Goal: Task Accomplishment & Management: Manage account settings

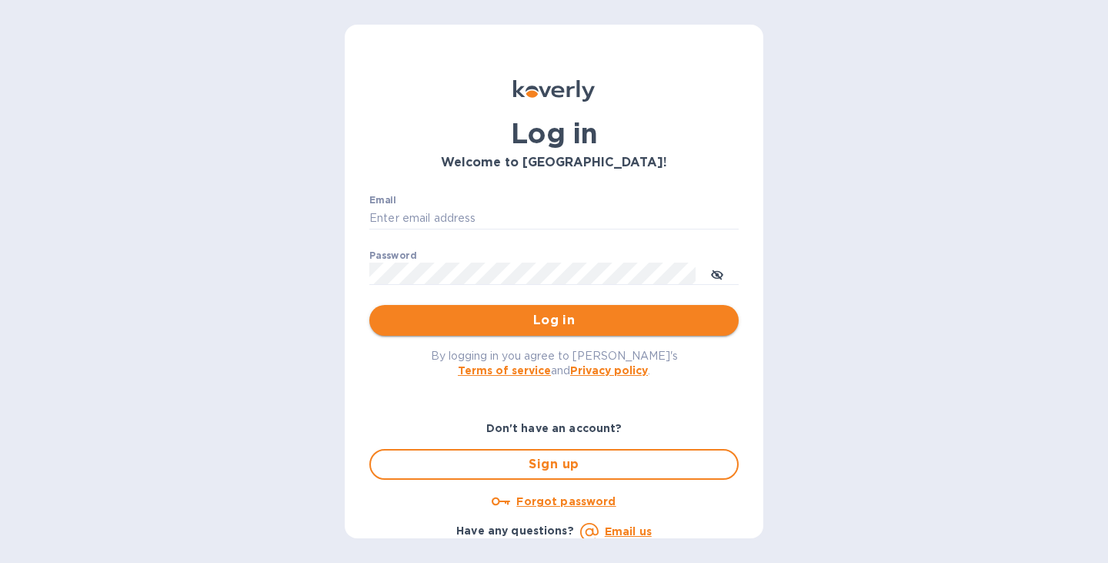
type input "jon@legendaustralia.com"
click at [556, 322] on span "Log in" at bounding box center [554, 320] width 345 height 18
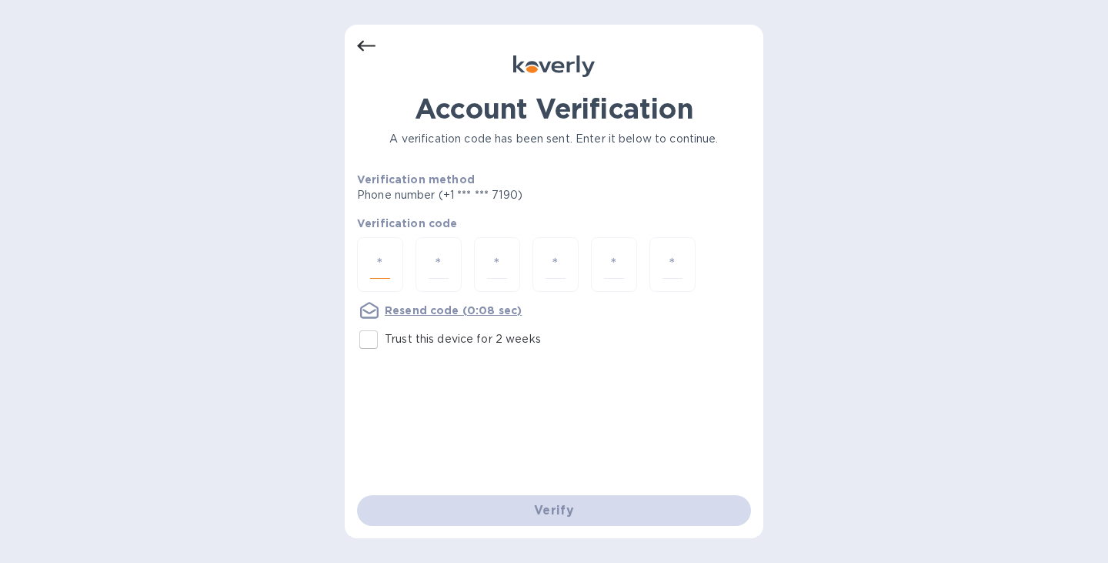
click at [385, 258] on input "number" at bounding box center [380, 264] width 20 height 28
type input "5"
type input "6"
type input "9"
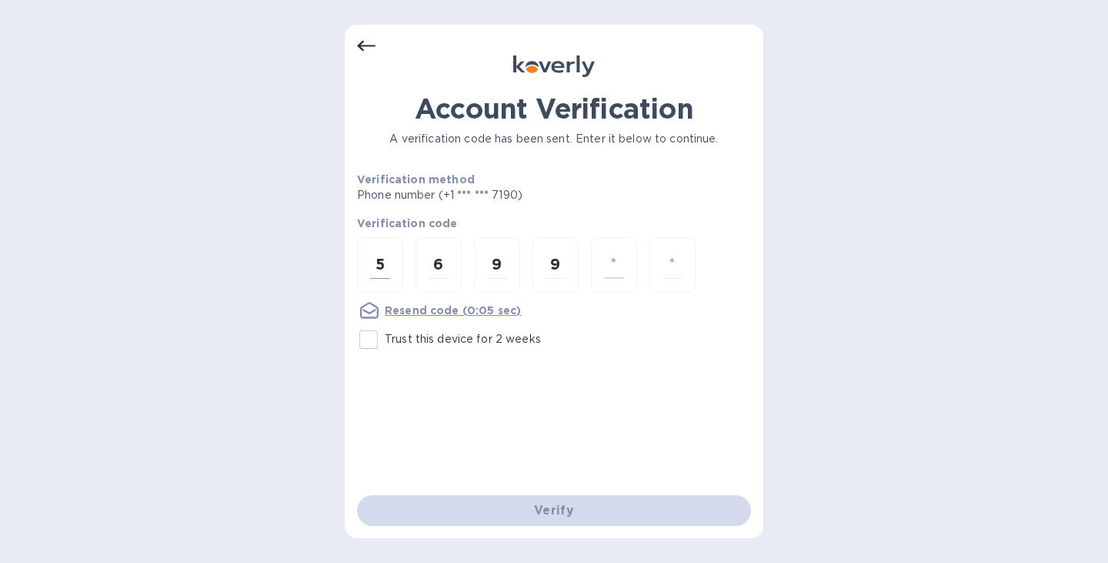
type input "6"
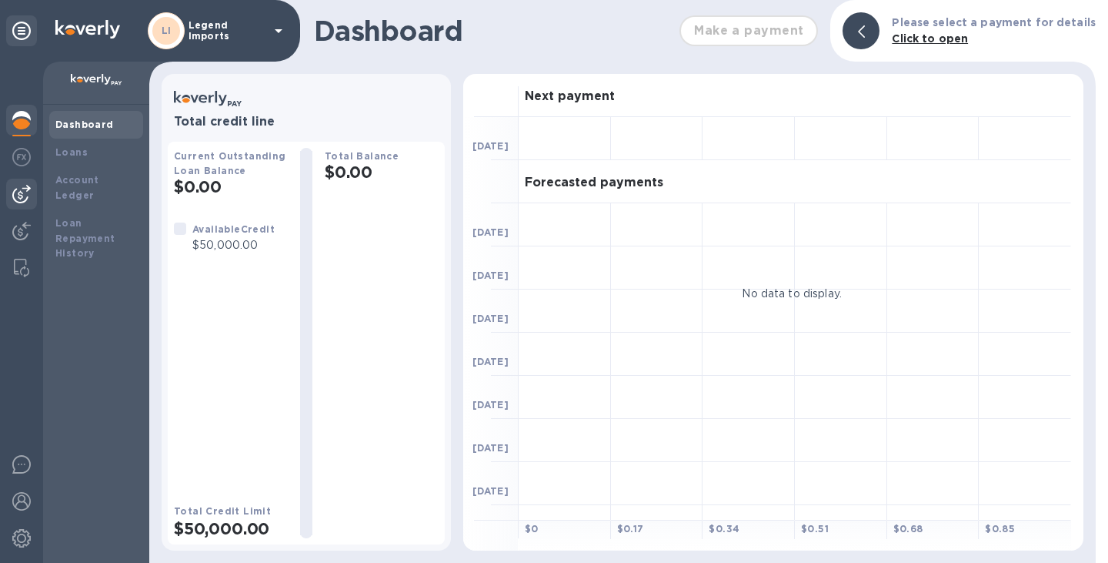
click at [26, 187] on img at bounding box center [21, 194] width 18 height 18
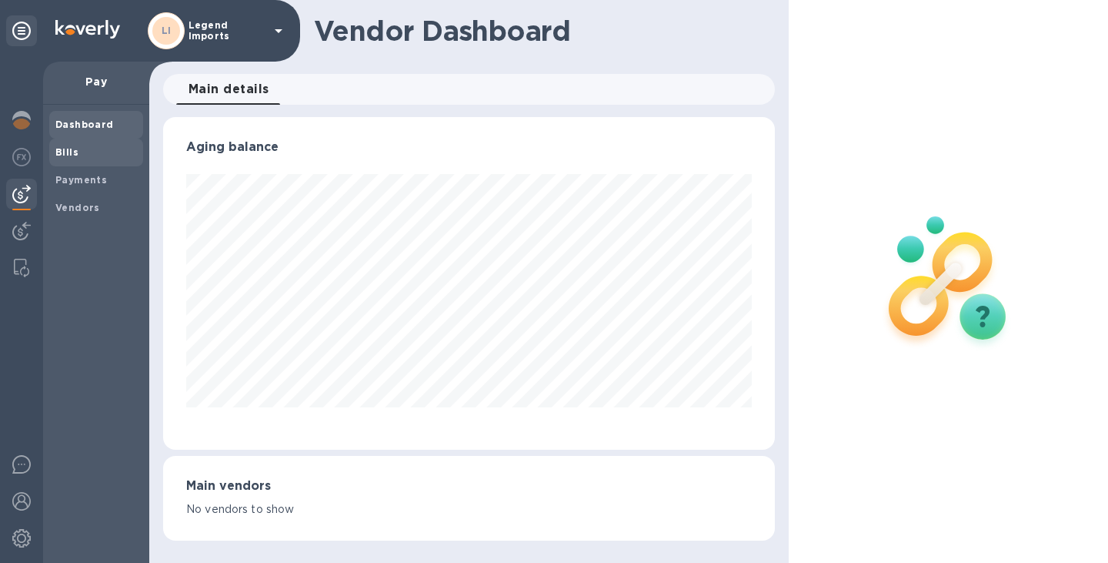
scroll to position [332, 612]
click at [79, 161] on div "Bills" at bounding box center [96, 153] width 94 height 28
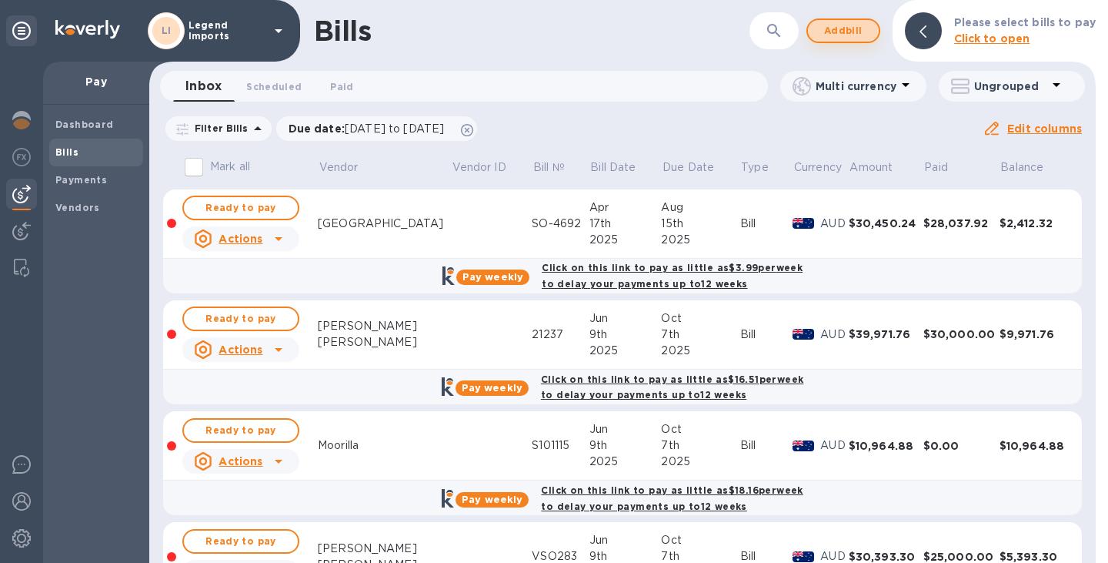
click at [863, 31] on span "Add bill" at bounding box center [843, 31] width 46 height 18
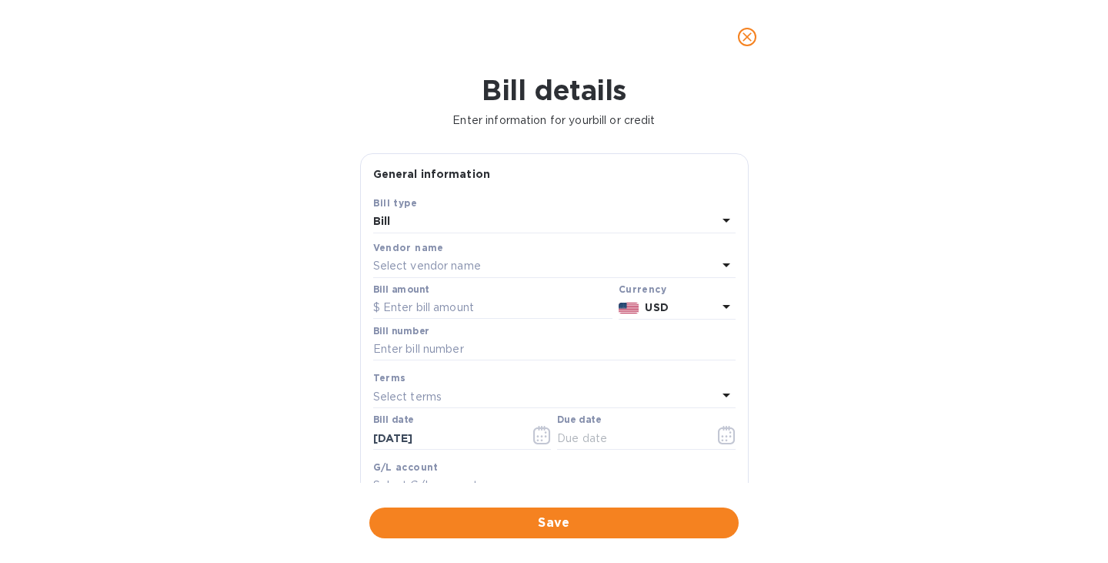
click at [479, 266] on p "Select vendor name" at bounding box center [427, 266] width 108 height 16
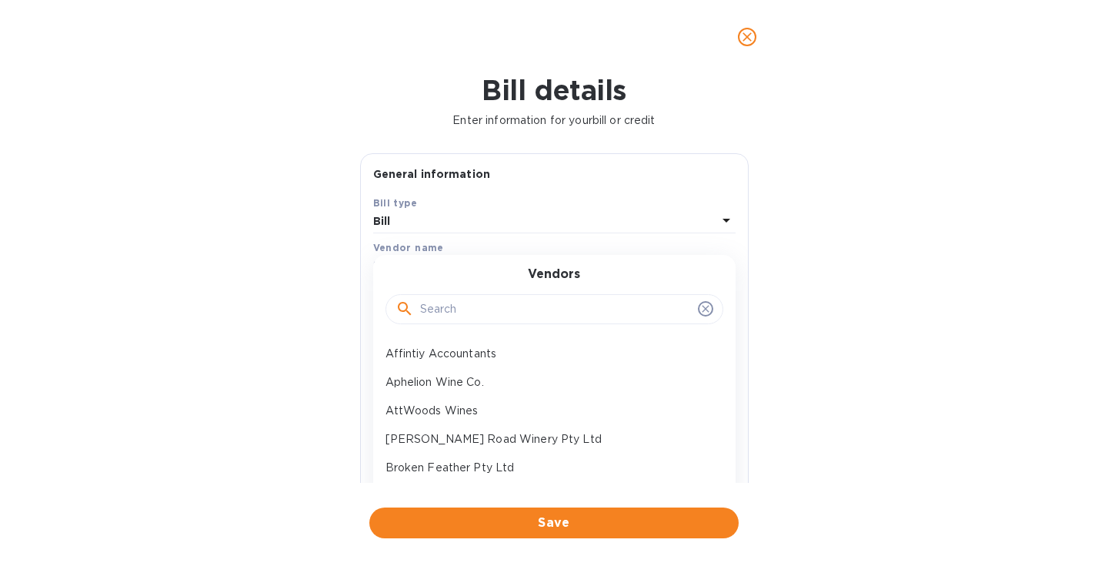
click at [483, 299] on input "text" at bounding box center [556, 309] width 272 height 23
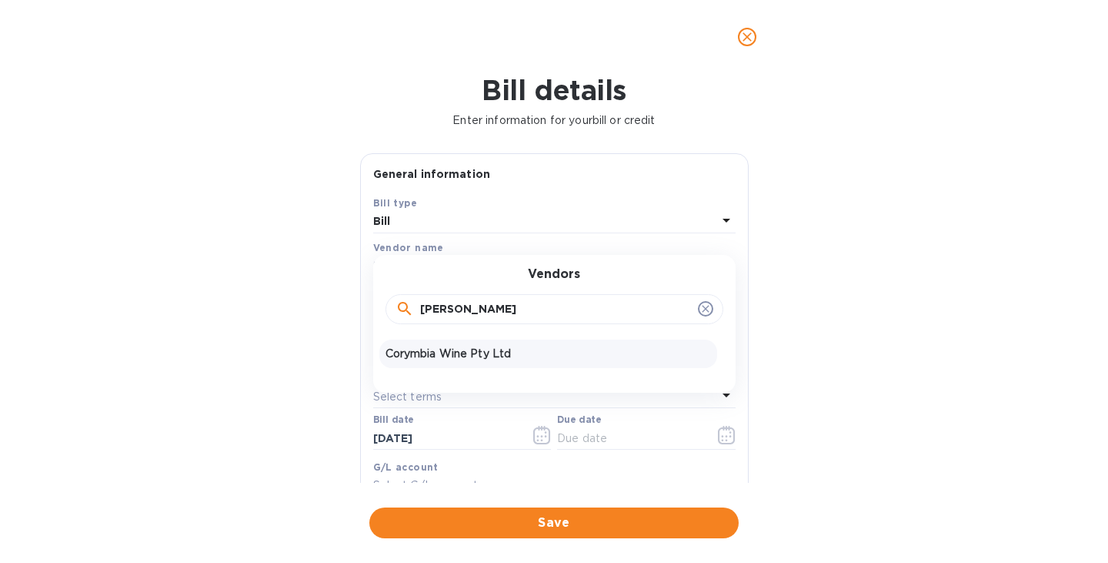
type input "[PERSON_NAME]"
click at [483, 354] on p "Corymbia Wine Pty Ltd" at bounding box center [549, 354] width 326 height 16
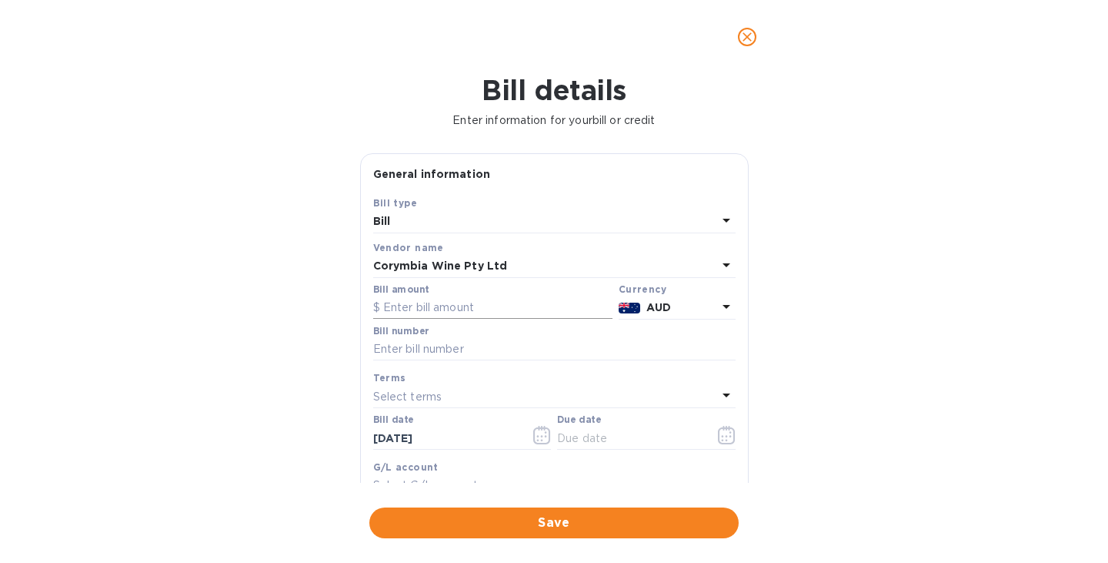
click at [442, 309] on input "text" at bounding box center [492, 307] width 239 height 23
paste input "8,473.92"
type input "8,473.92"
click at [502, 339] on input "text" at bounding box center [554, 349] width 362 height 23
type input "0433"
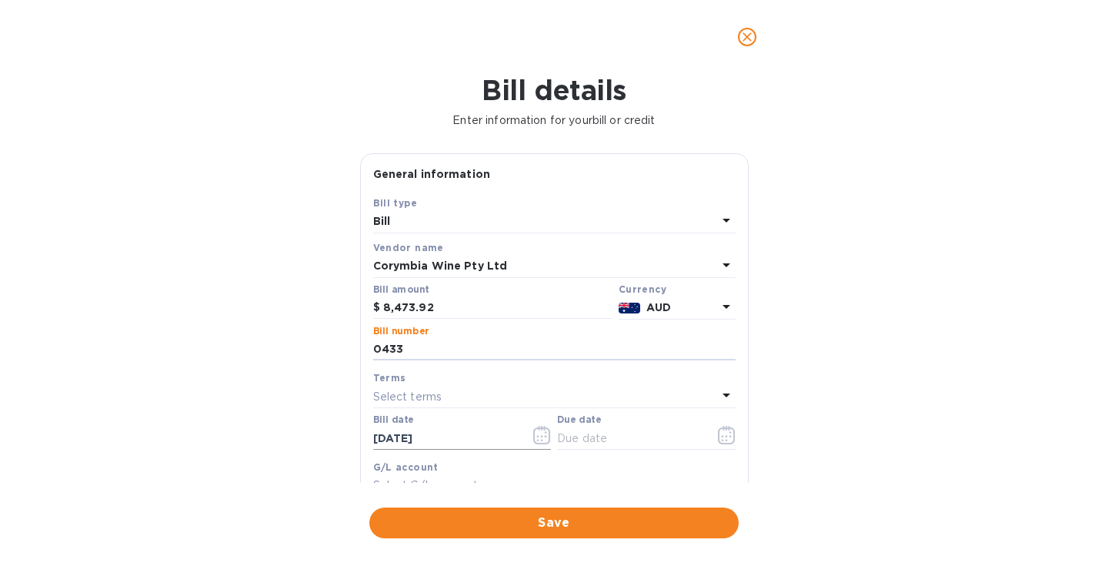
click at [526, 426] on button "button" at bounding box center [542, 434] width 36 height 37
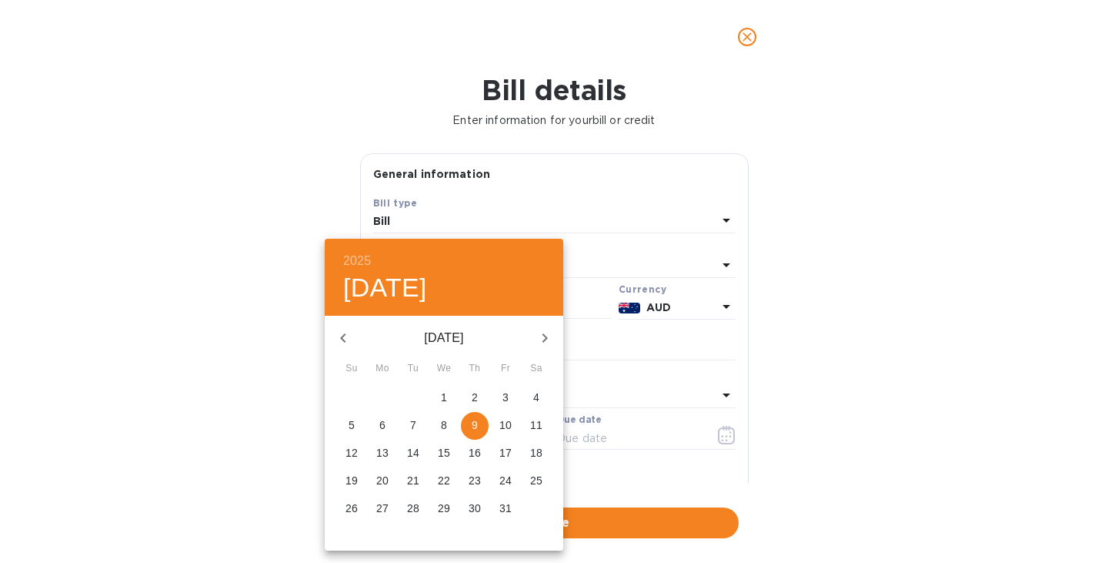
click at [344, 339] on icon "button" at bounding box center [342, 337] width 5 height 9
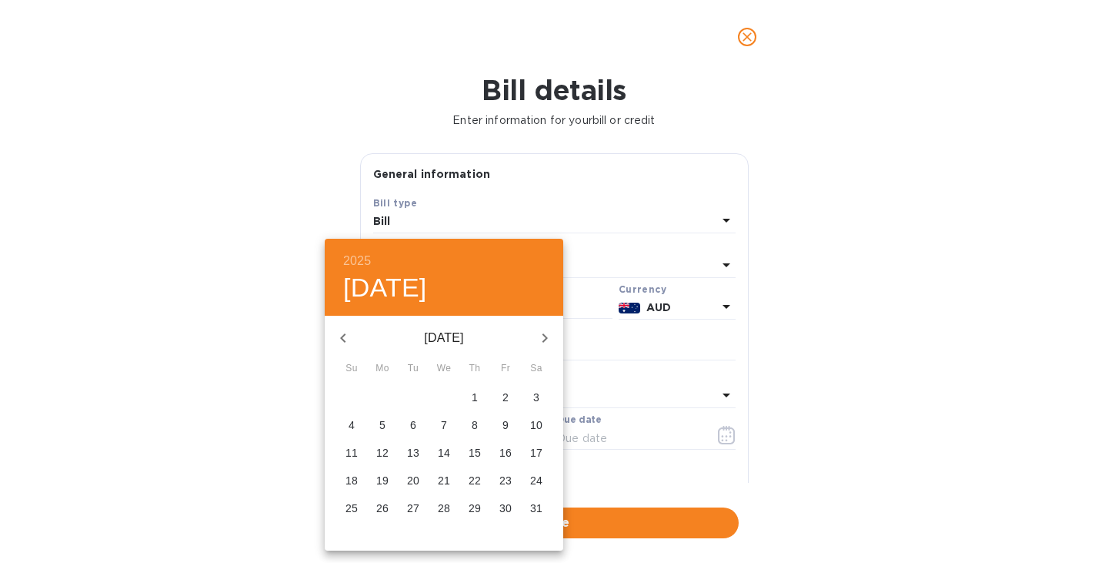
click at [549, 349] on button "button" at bounding box center [544, 337] width 37 height 37
click at [449, 429] on p "11" at bounding box center [444, 424] width 12 height 15
type input "[DATE]"
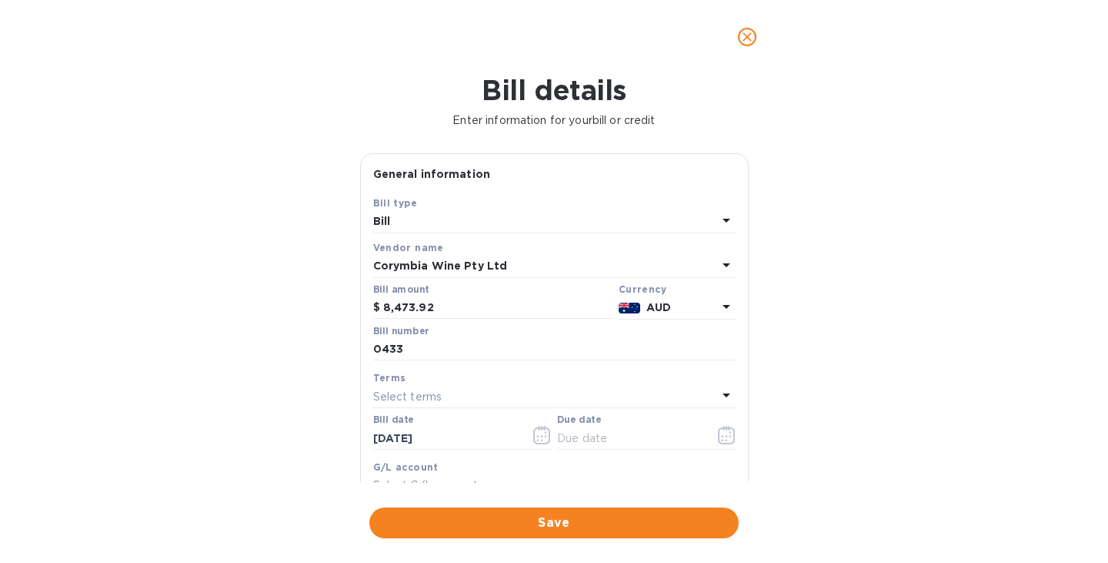
click at [505, 396] on div "Select terms" at bounding box center [545, 397] width 344 height 22
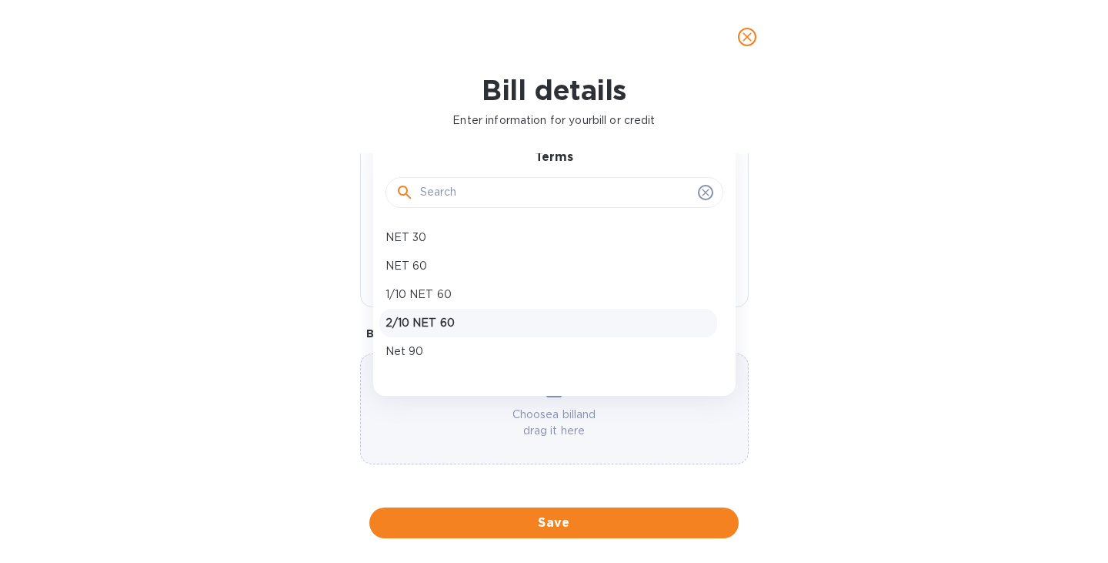
scroll to position [80, 0]
click at [496, 287] on div "Net 120" at bounding box center [548, 299] width 338 height 28
type input "[DATE]"
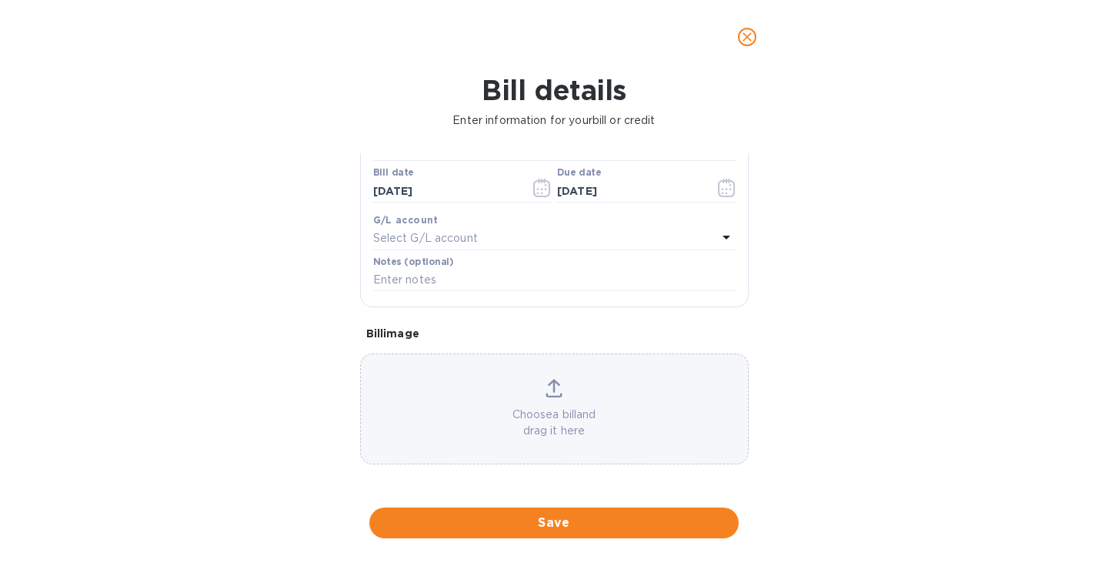
click at [553, 411] on p "Choose a bill and drag it here" at bounding box center [554, 422] width 387 height 32
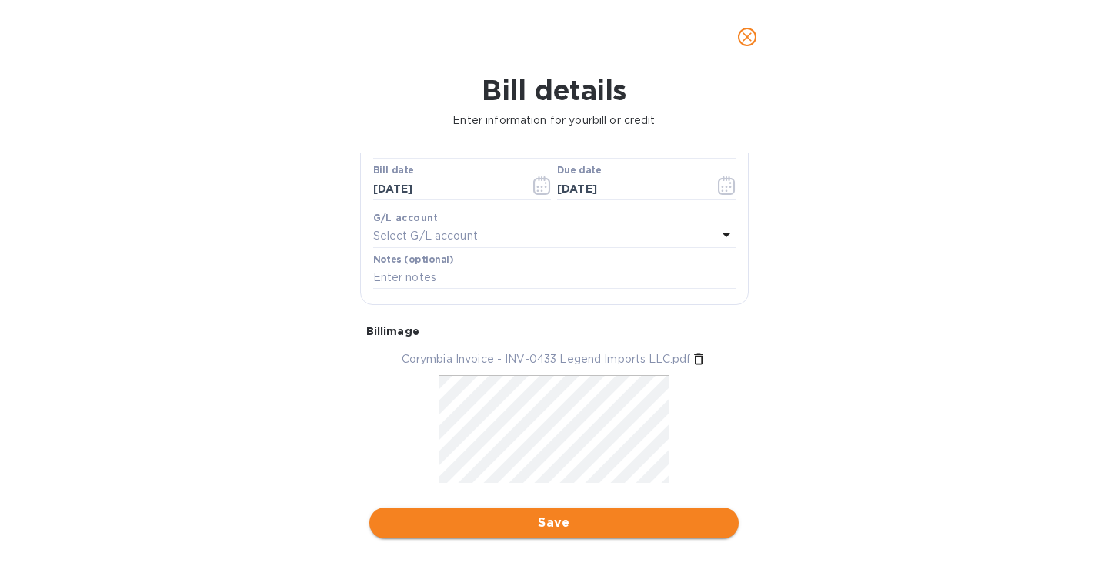
click at [601, 519] on span "Save" at bounding box center [554, 522] width 345 height 18
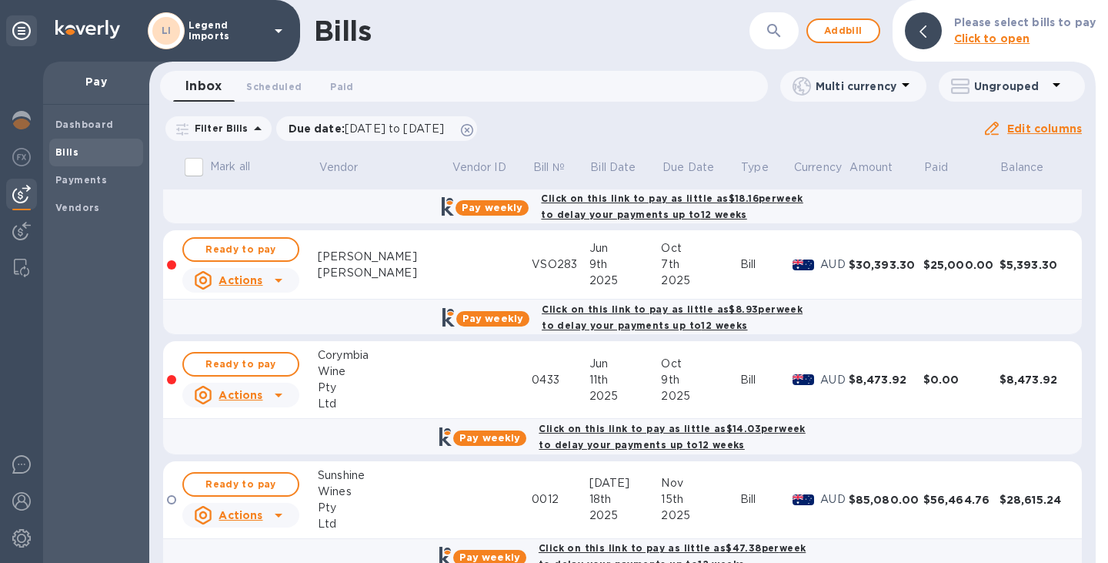
scroll to position [319, 0]
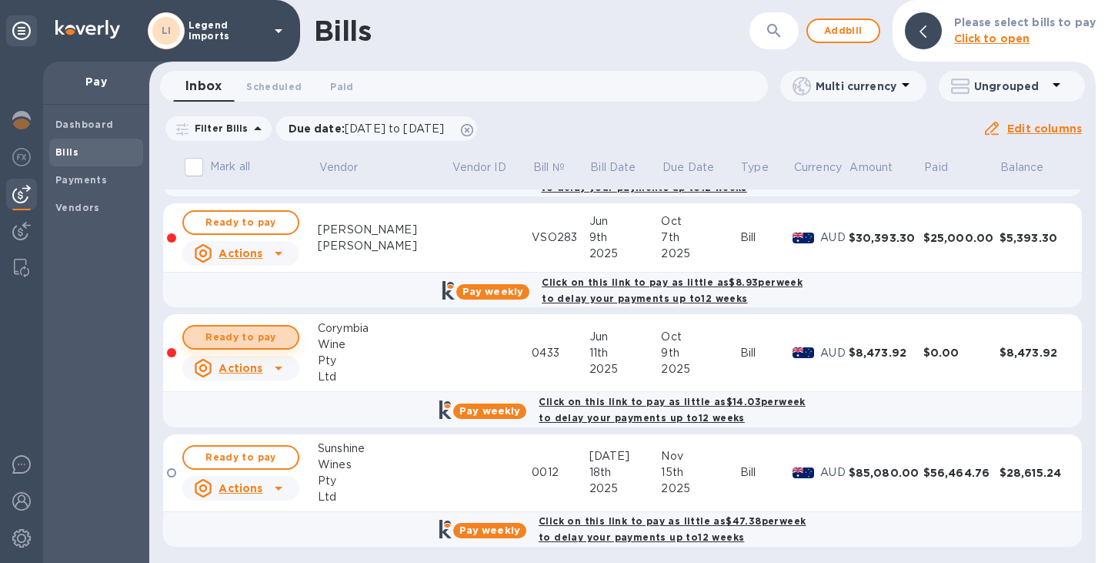
click at [218, 335] on span "Ready to pay" at bounding box center [240, 337] width 89 height 18
click at [232, 336] on span "Ready to pay" at bounding box center [240, 337] width 89 height 18
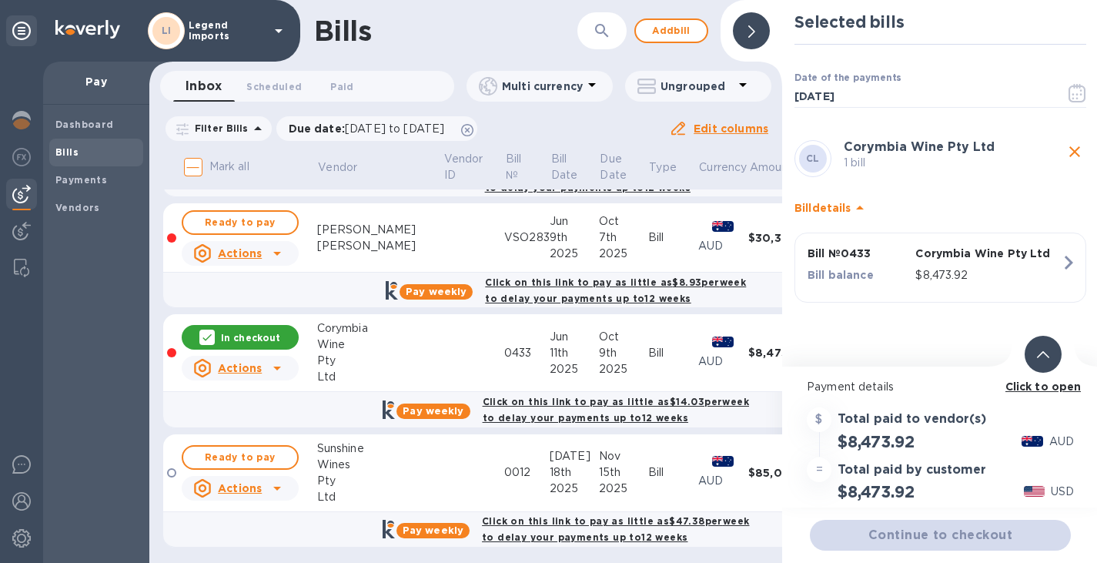
click at [1017, 386] on b "Click to open" at bounding box center [1043, 386] width 76 height 12
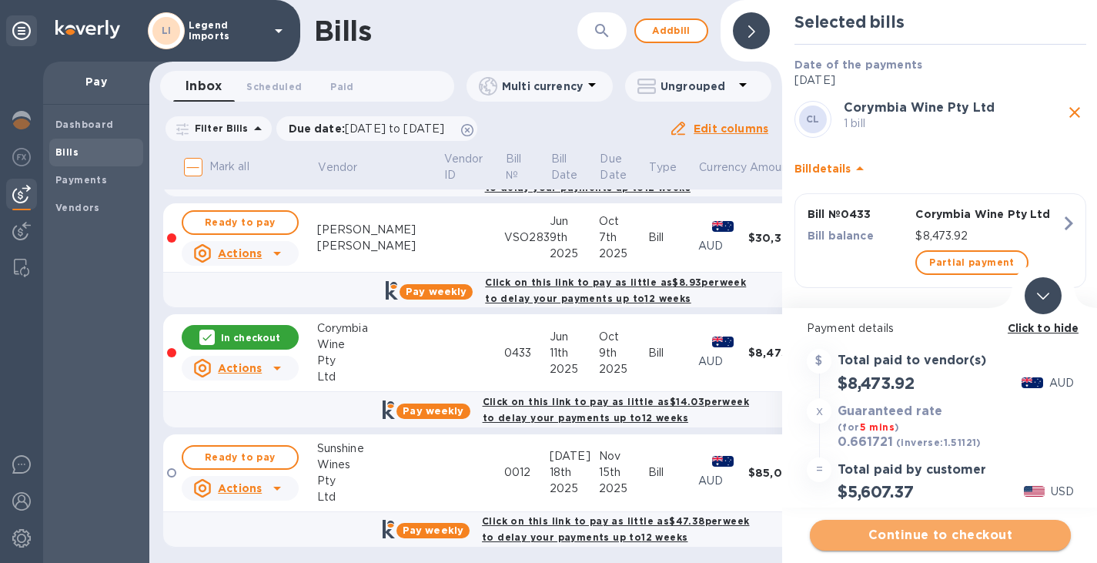
click at [968, 535] on span "Continue to checkout" at bounding box center [940, 535] width 236 height 18
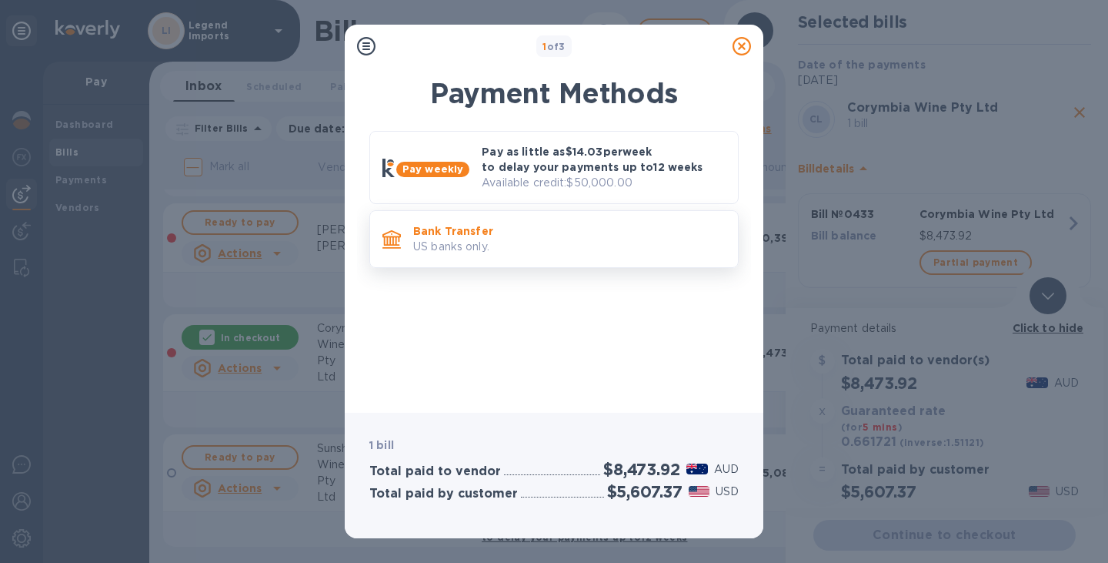
click at [630, 253] on p "US banks only." at bounding box center [569, 247] width 312 height 16
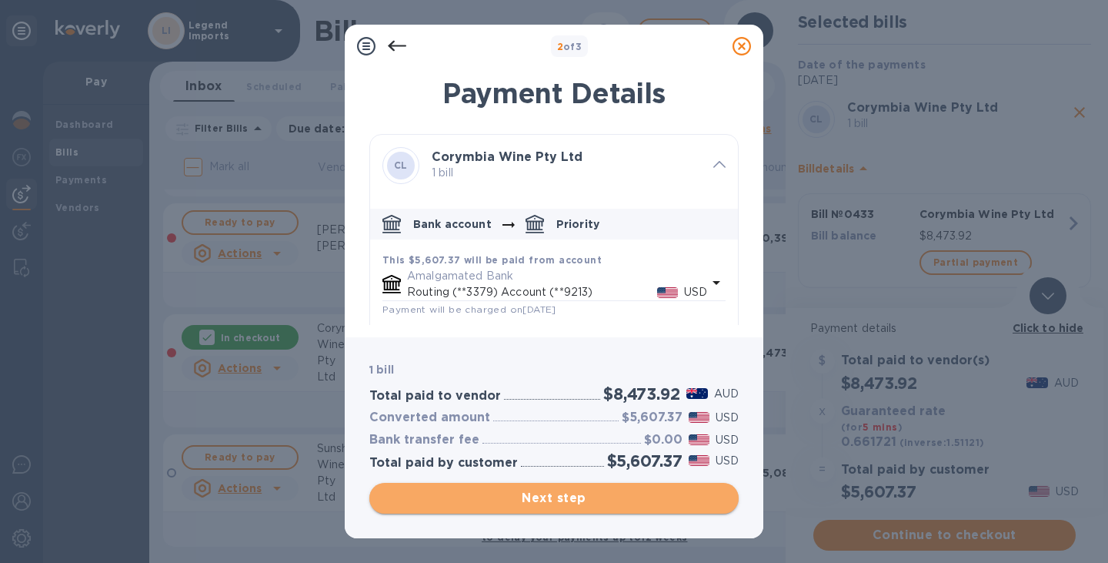
click at [570, 496] on span "Next step" at bounding box center [554, 498] width 345 height 18
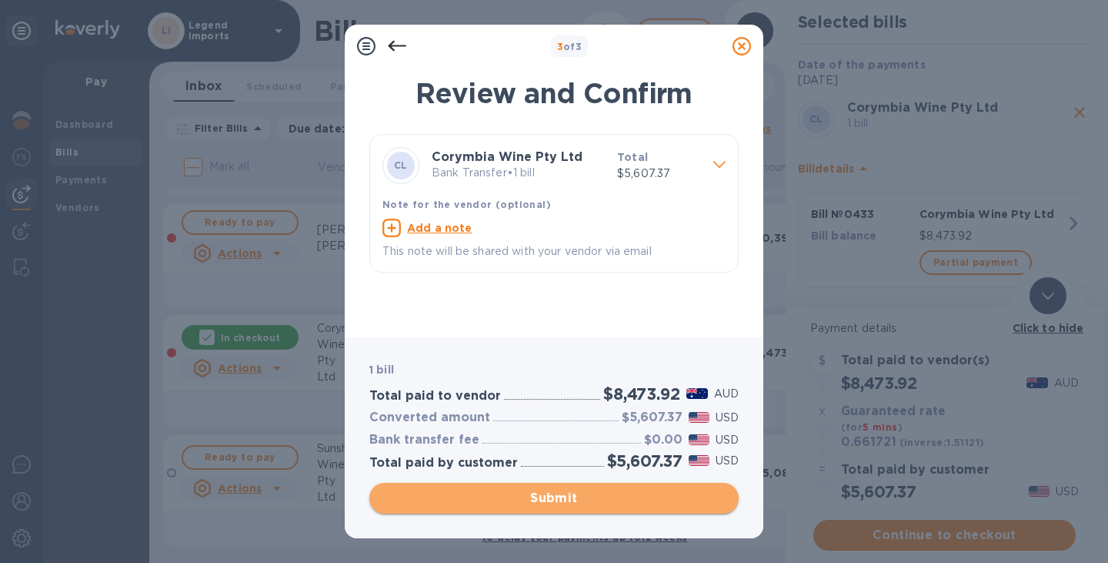
click at [599, 487] on button "Submit" at bounding box center [553, 497] width 369 height 31
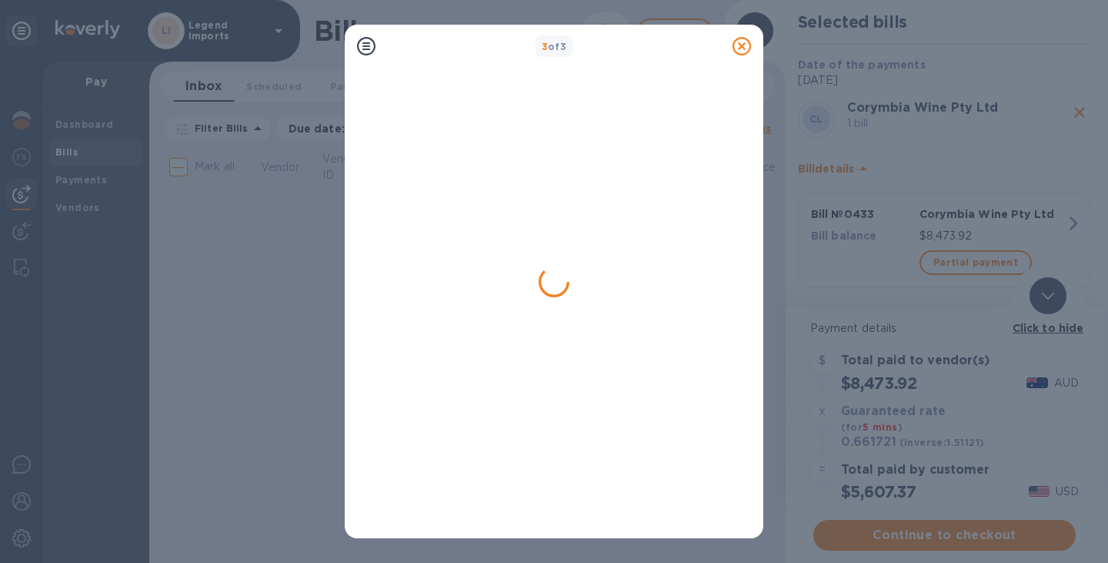
scroll to position [0, 0]
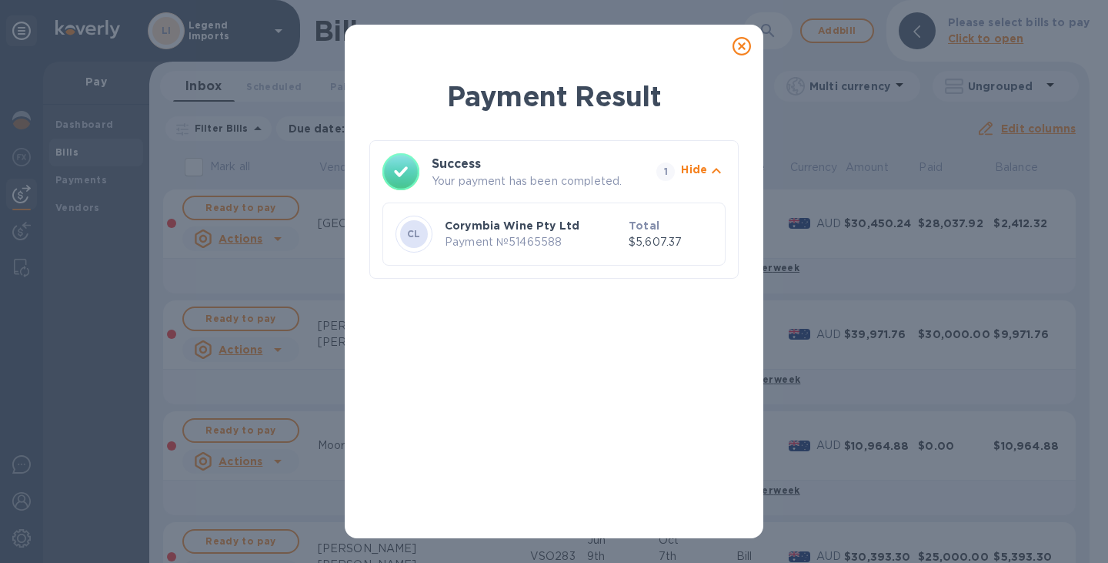
click at [739, 48] on icon at bounding box center [742, 46] width 18 height 18
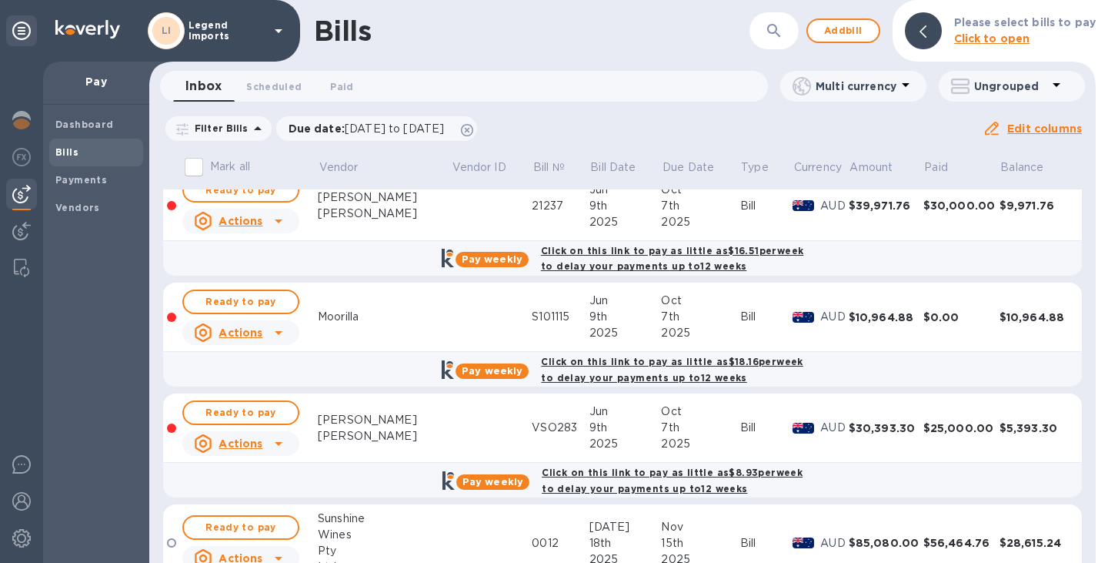
scroll to position [127, 0]
